Goal: Transaction & Acquisition: Book appointment/travel/reservation

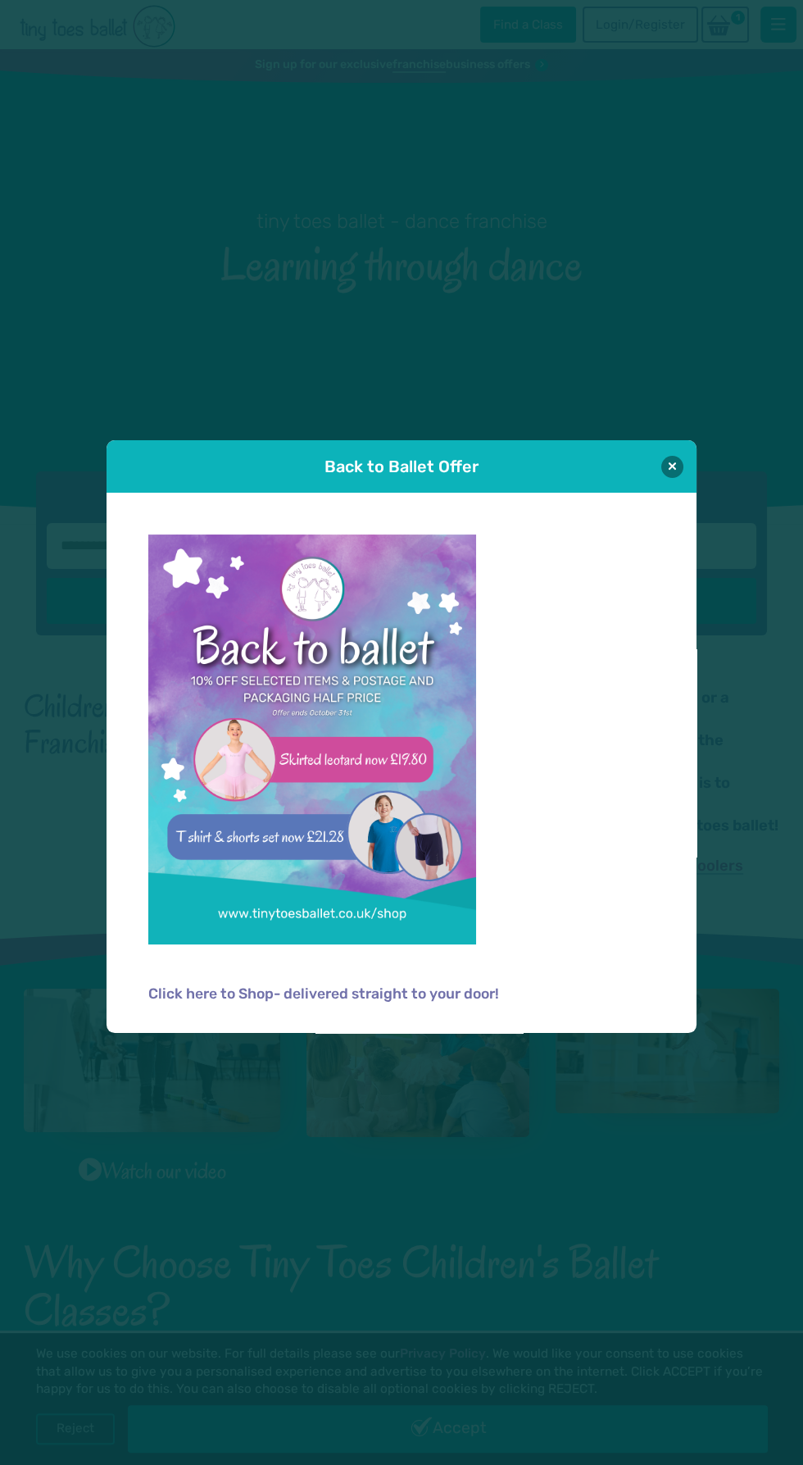
click at [690, 508] on div "Click here to Shop- delivered straight to your door!" at bounding box center [402, 763] width 590 height 540
click at [670, 469] on button at bounding box center [673, 466] width 22 height 22
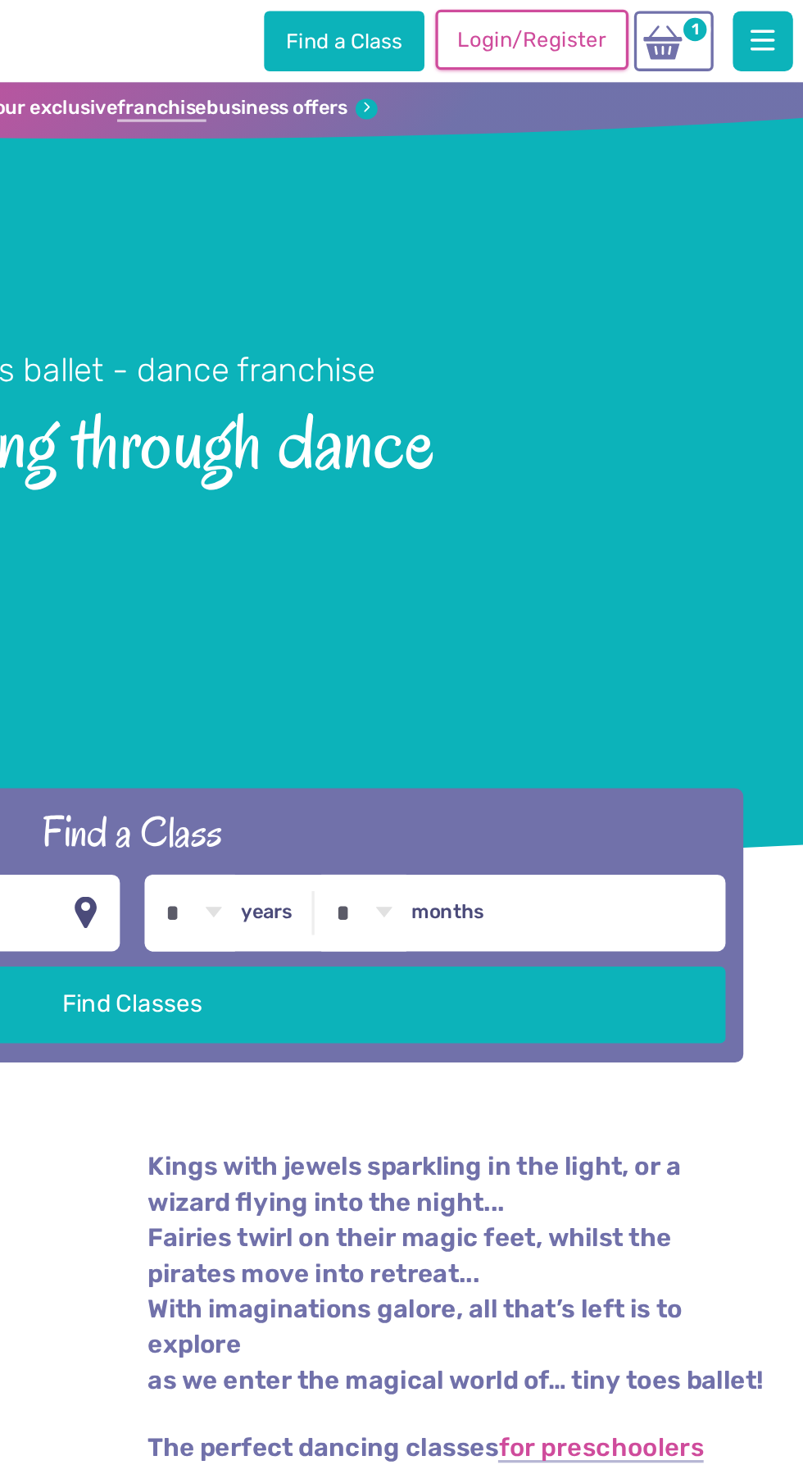
click at [656, 26] on link "Login/Register" at bounding box center [640, 24] width 115 height 36
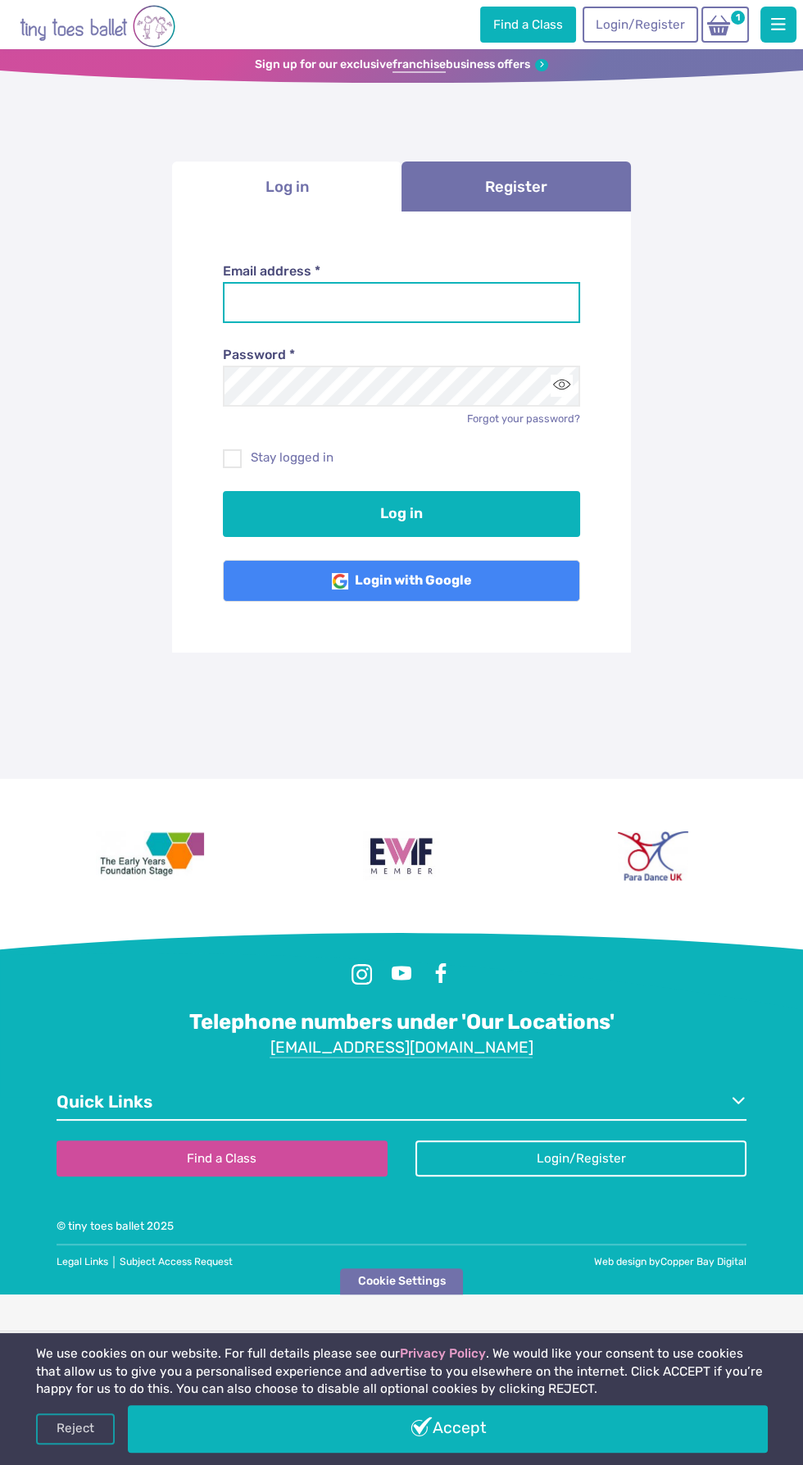
click at [471, 310] on input "Email address *" at bounding box center [402, 302] width 358 height 41
type input "**********"
click at [223, 491] on button "Log in" at bounding box center [402, 514] width 358 height 46
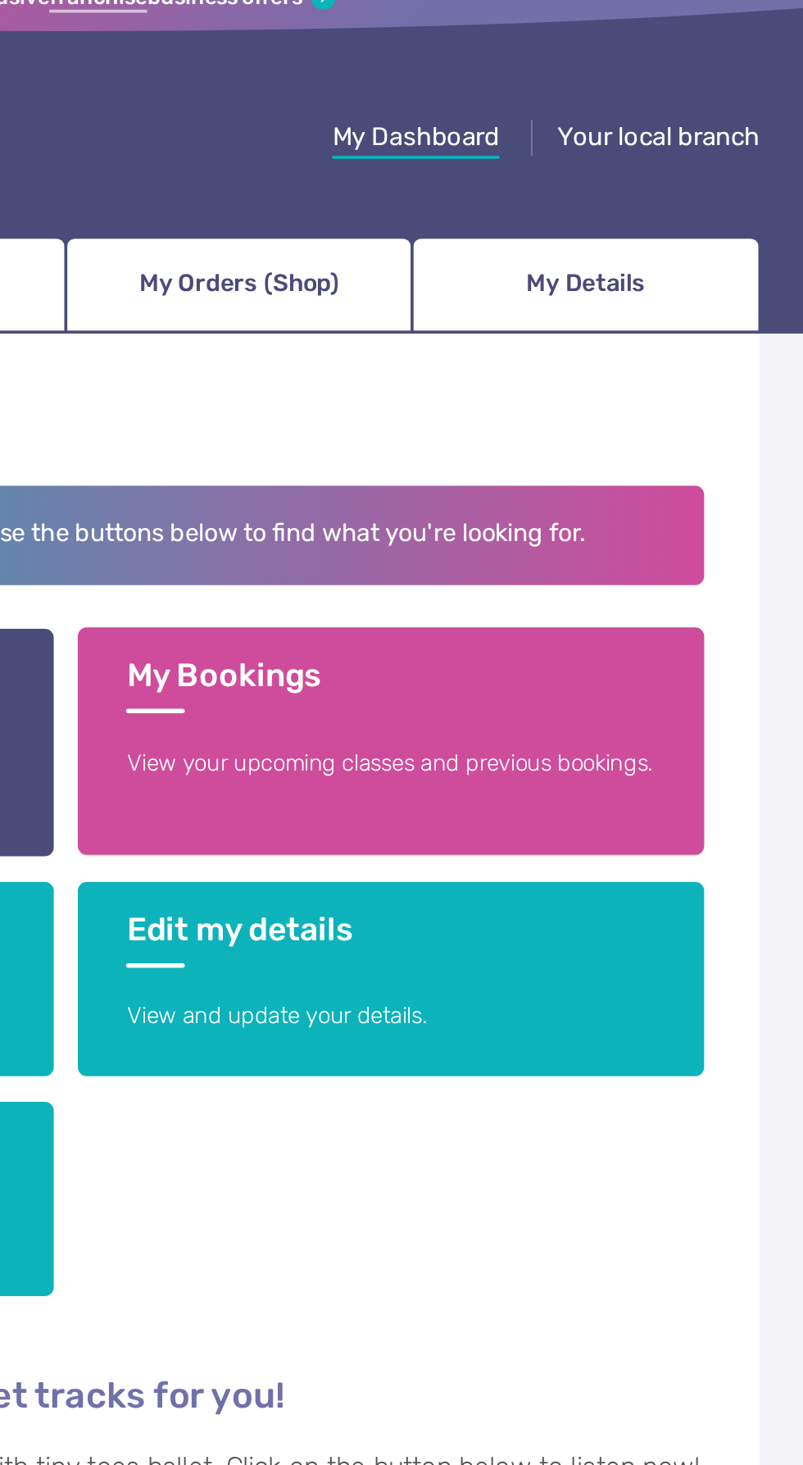
click at [632, 473] on p "View your upcoming classes and previous bookings." at bounding box center [579, 481] width 288 height 17
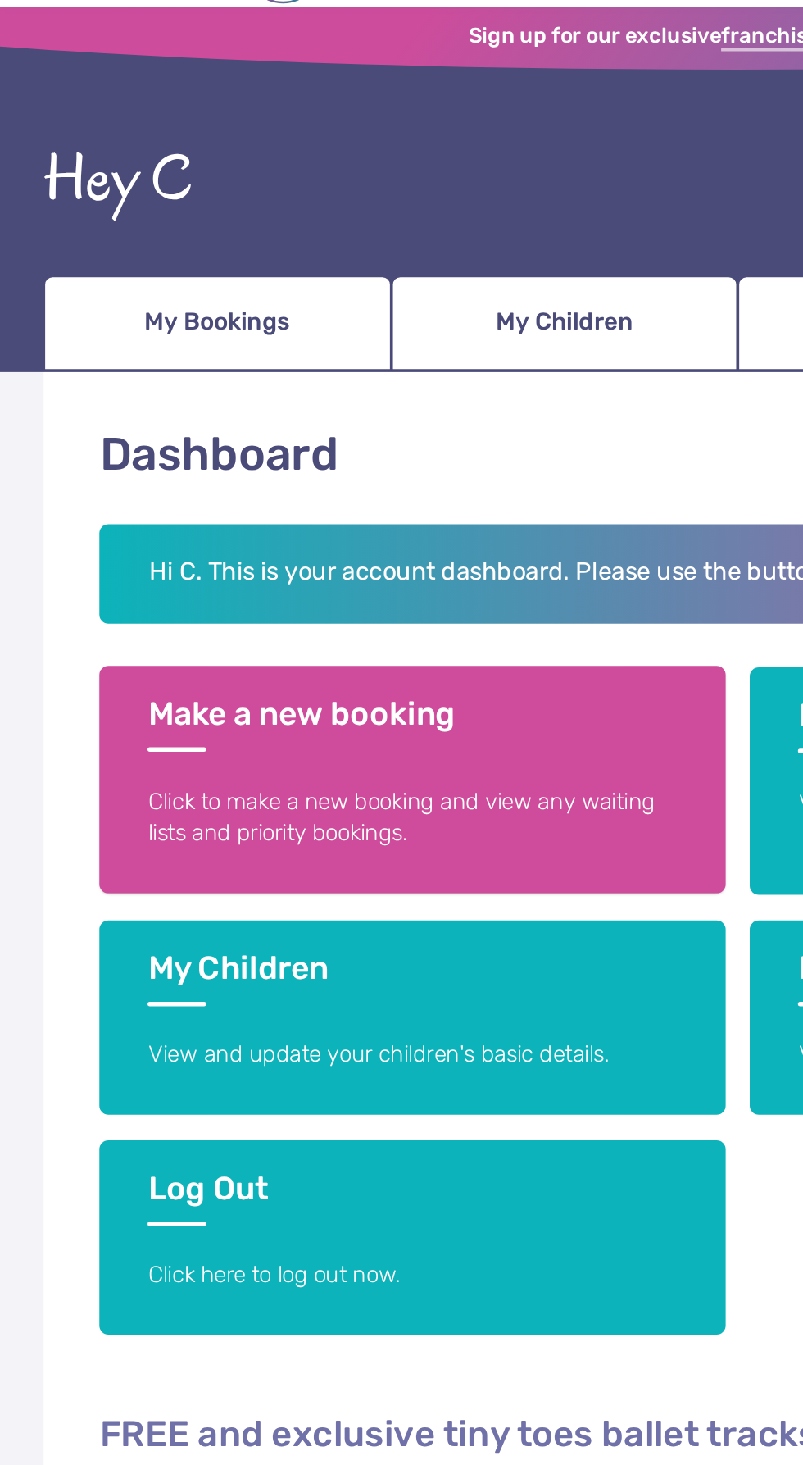
click at [291, 475] on p "Click to make a new booking and view any waiting lists and priority bookings." at bounding box center [224, 490] width 288 height 35
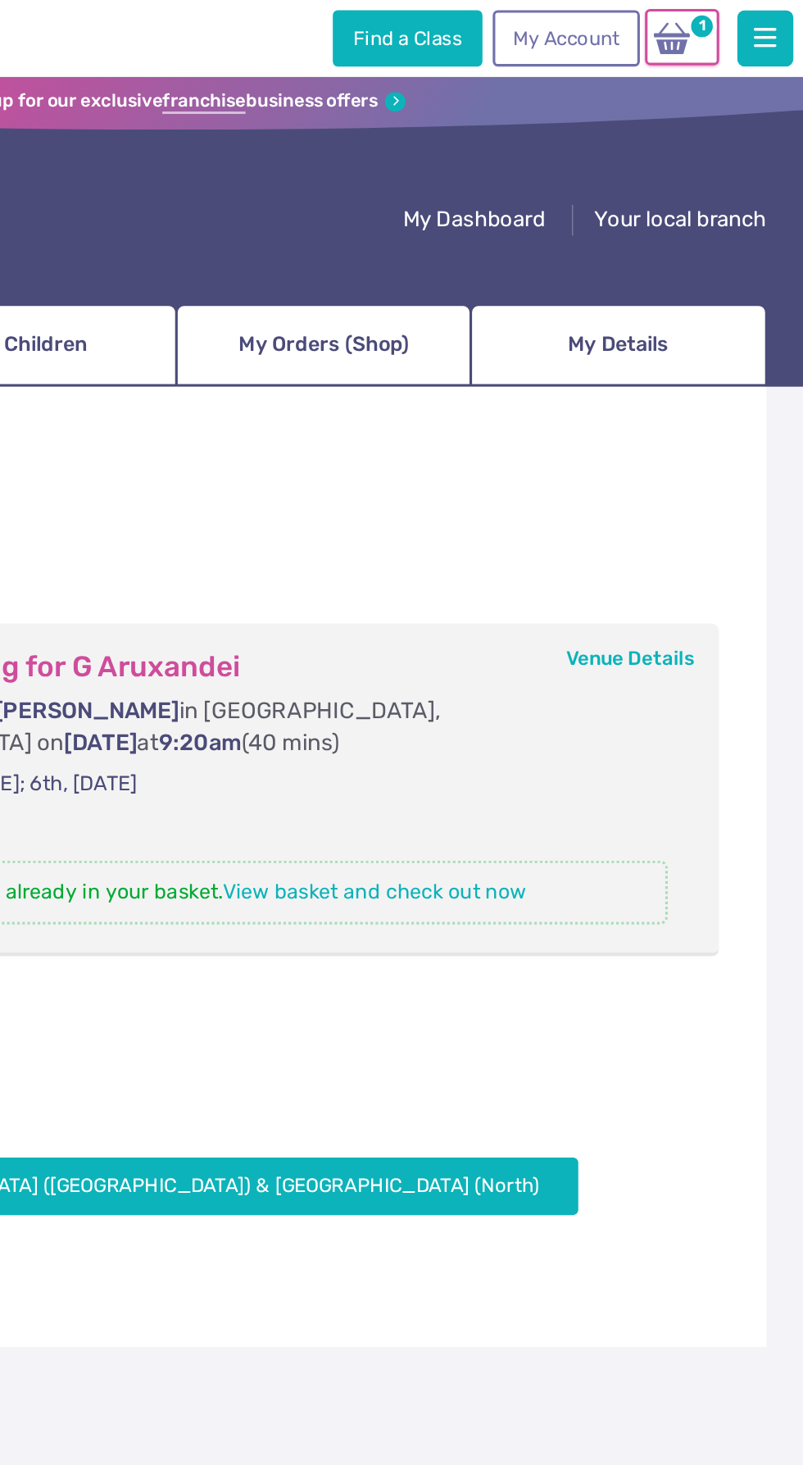
click at [736, 11] on span "1" at bounding box center [738, 16] width 19 height 19
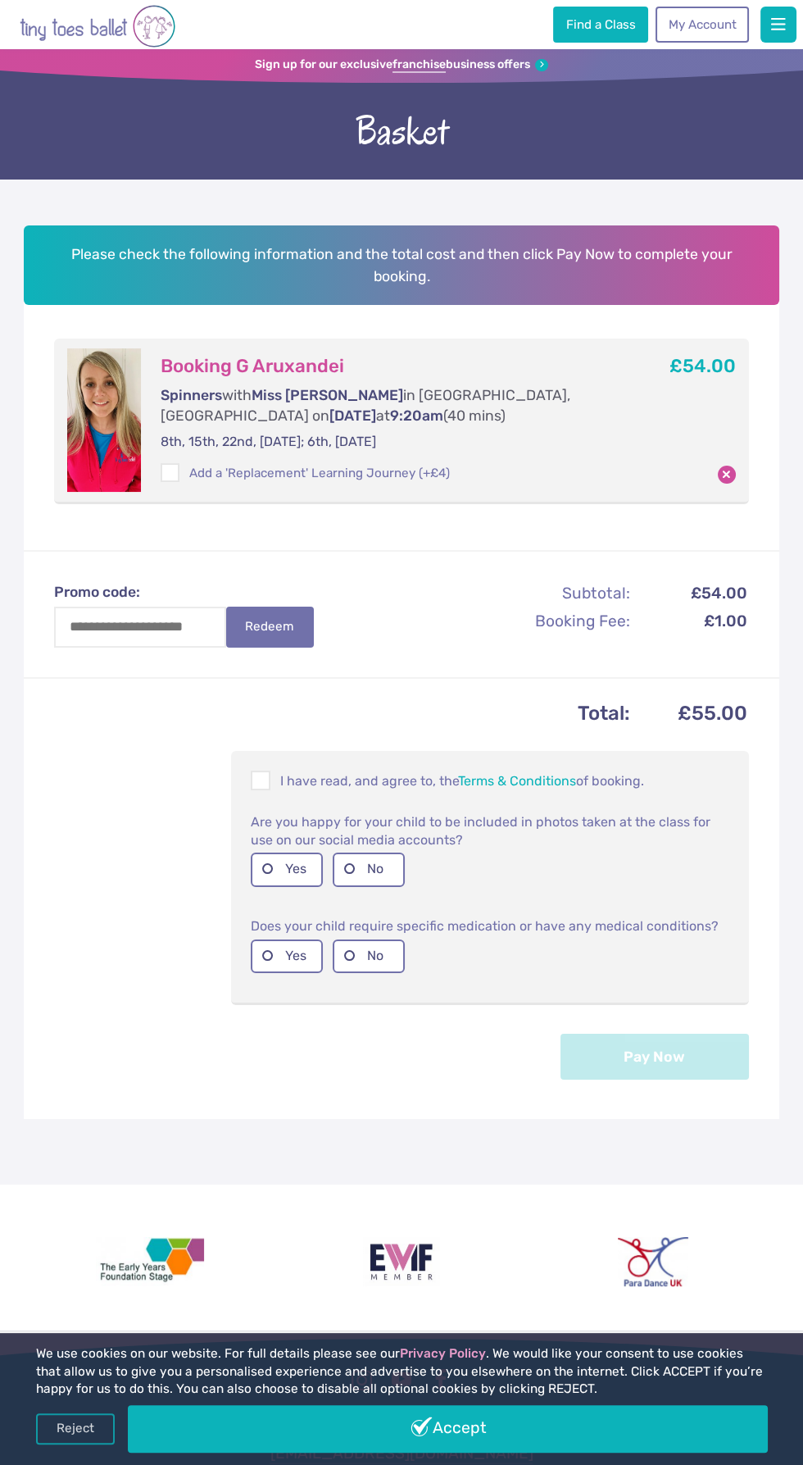
scroll to position [13, 0]
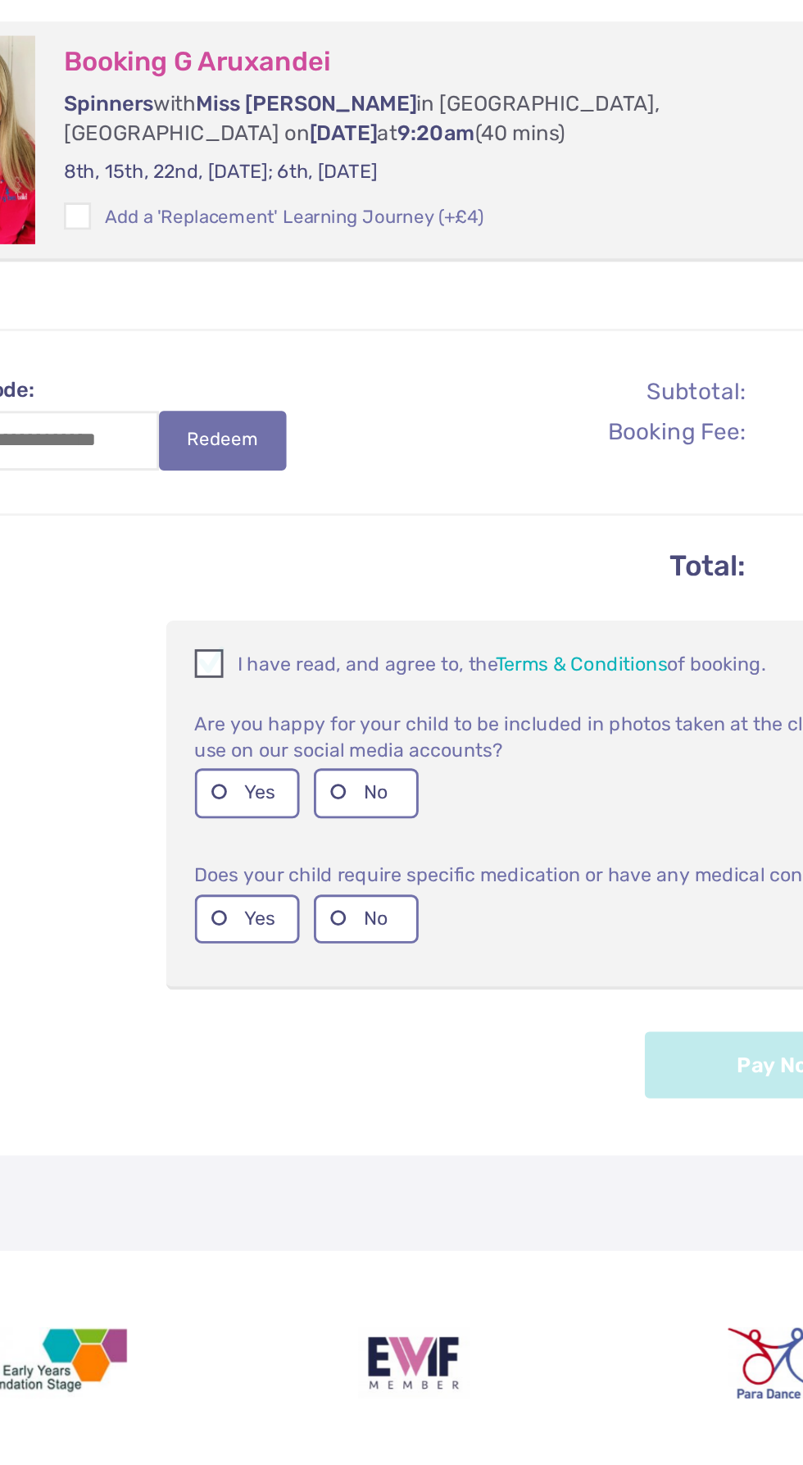
click at [271, 767] on span at bounding box center [262, 770] width 18 height 16
